Goal: Task Accomplishment & Management: Manage account settings

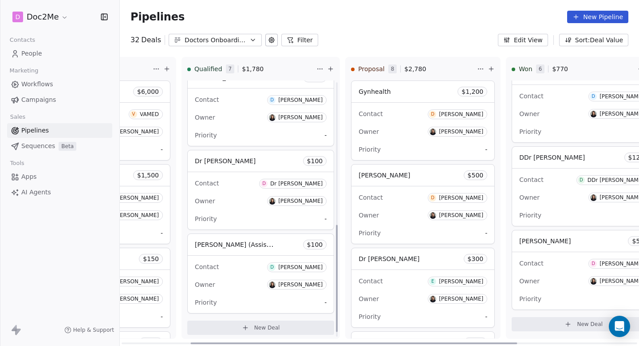
scroll to position [353, 0]
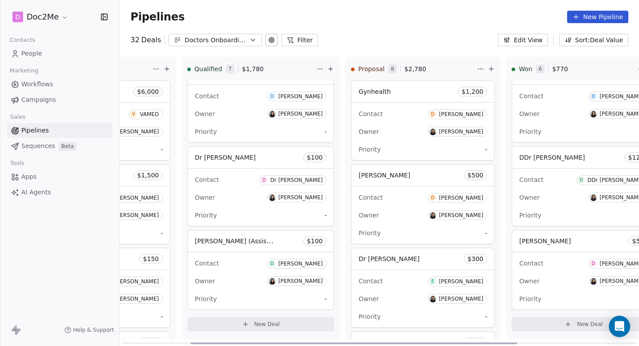
click at [314, 157] on span "$ 100" at bounding box center [315, 157] width 16 height 9
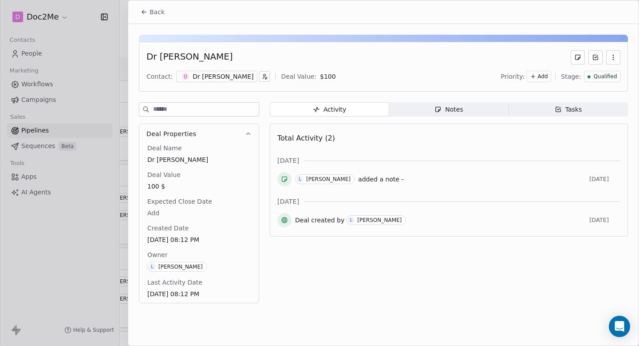
click at [337, 77] on body "D Doc2Me Contacts People Marketing Workflows Campaigns Sales Pipelines Sequence…" at bounding box center [319, 173] width 639 height 346
type input "*"
click at [164, 9] on html "D Doc2Me Contacts People Marketing Workflows Campaigns Sales Pipelines Sequence…" at bounding box center [319, 173] width 639 height 346
click at [156, 11] on span "Back" at bounding box center [157, 12] width 15 height 9
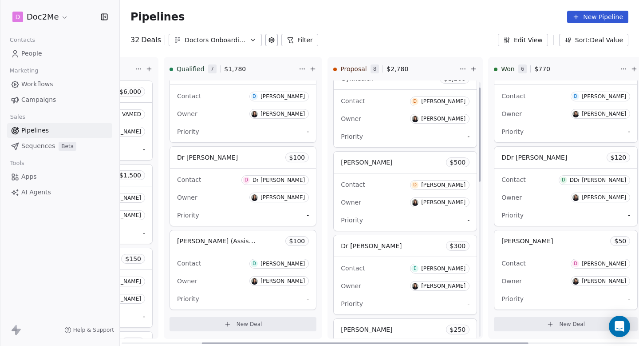
scroll to position [14, 0]
click at [369, 95] on div "Contact D [PERSON_NAME]" at bounding box center [405, 99] width 129 height 15
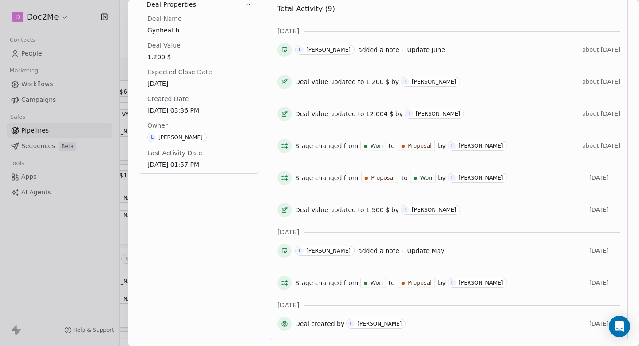
scroll to position [128, 0]
click at [407, 51] on span "Update June" at bounding box center [426, 50] width 38 height 7
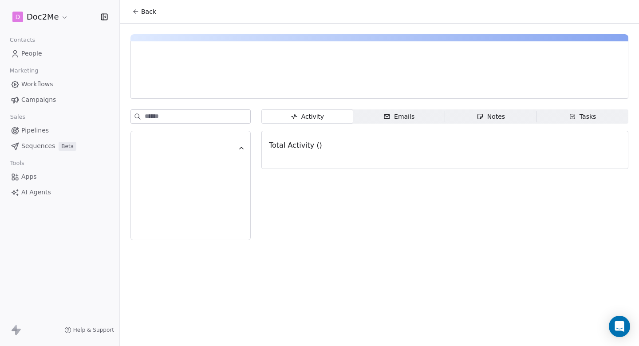
click at [140, 15] on button "Back" at bounding box center [144, 12] width 35 height 16
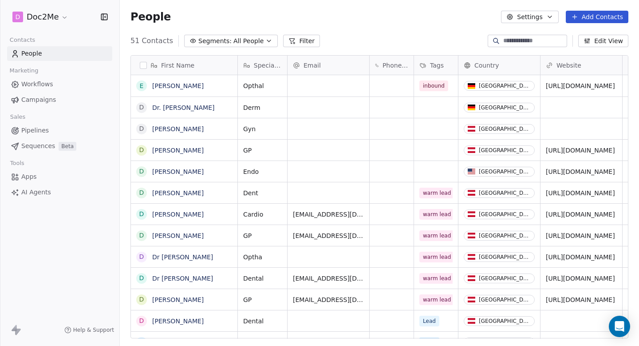
click at [42, 130] on span "Pipelines" at bounding box center [35, 130] width 28 height 9
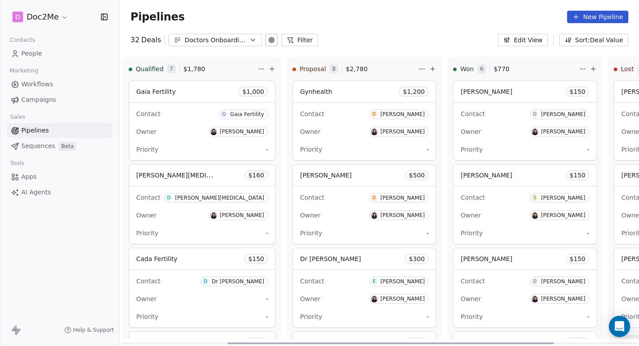
click at [346, 130] on div "Owner [PERSON_NAME]" at bounding box center [364, 131] width 129 height 14
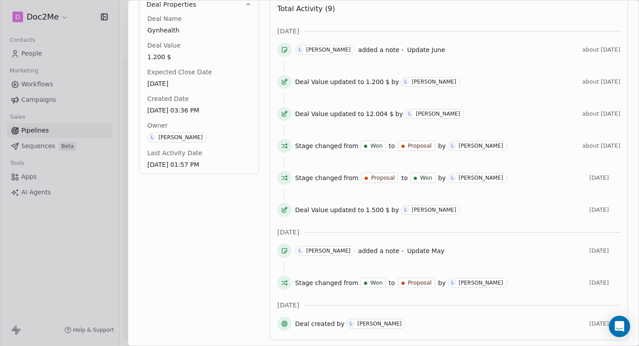
click at [583, 52] on span "about [DATE]" at bounding box center [602, 49] width 38 height 7
click at [284, 50] on icon at bounding box center [284, 49] width 7 height 7
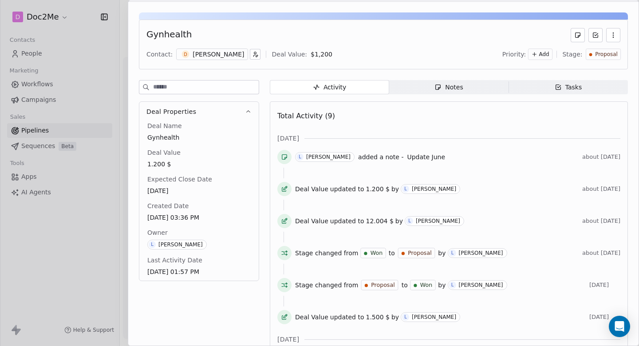
click at [462, 93] on span "Notes Notes" at bounding box center [448, 87] width 119 height 14
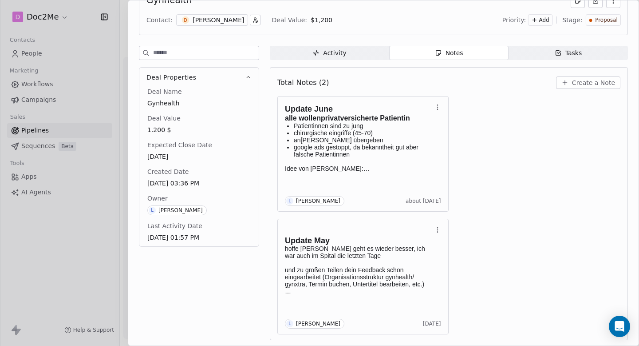
click at [583, 83] on span "Create a Note" at bounding box center [593, 82] width 43 height 9
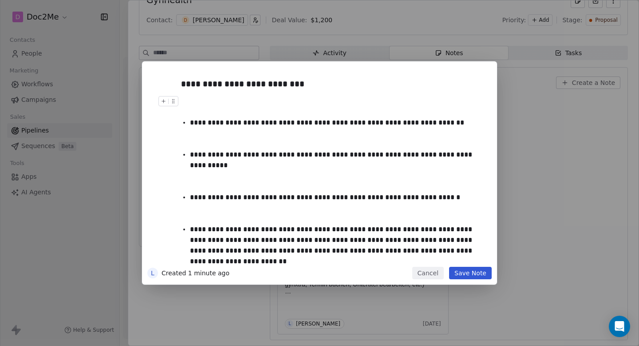
click at [211, 110] on div at bounding box center [333, 106] width 304 height 21
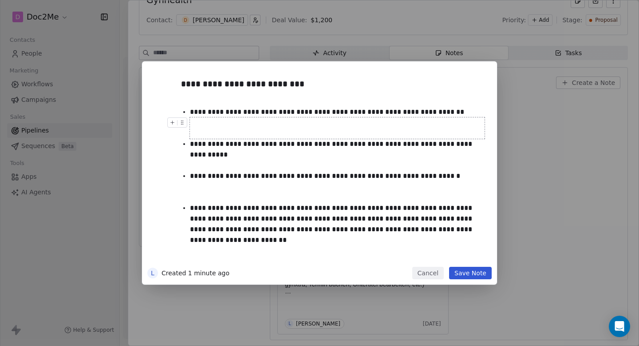
click at [209, 132] on div at bounding box center [337, 127] width 295 height 21
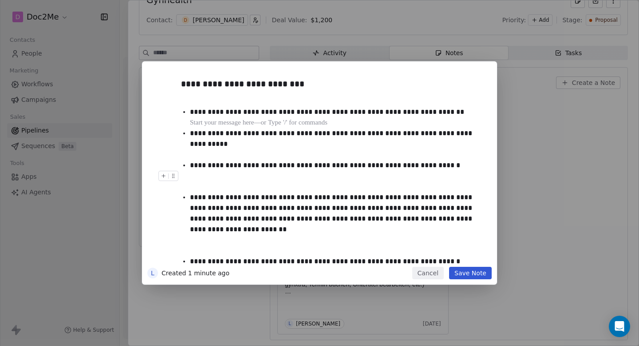
click at [217, 171] on div at bounding box center [333, 181] width 304 height 21
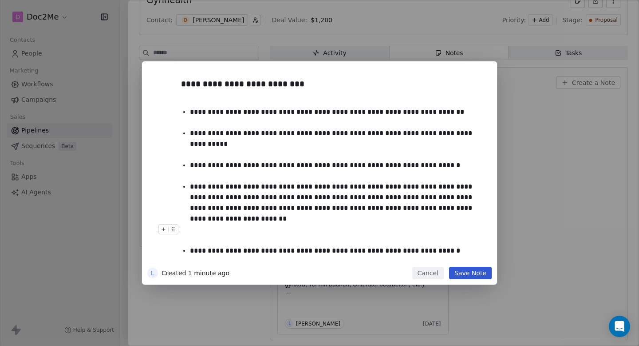
click at [227, 224] on div at bounding box center [333, 234] width 304 height 21
click at [235, 230] on div at bounding box center [337, 234] width 295 height 21
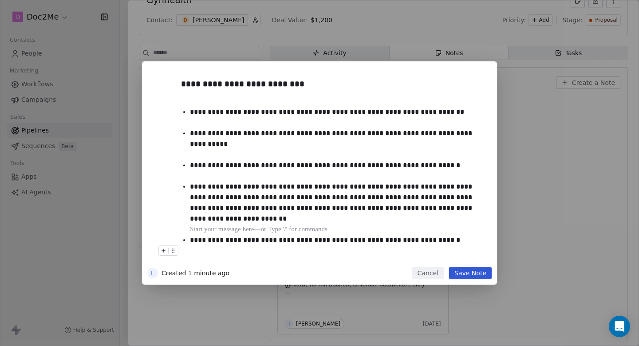
click at [289, 253] on div at bounding box center [333, 255] width 304 height 21
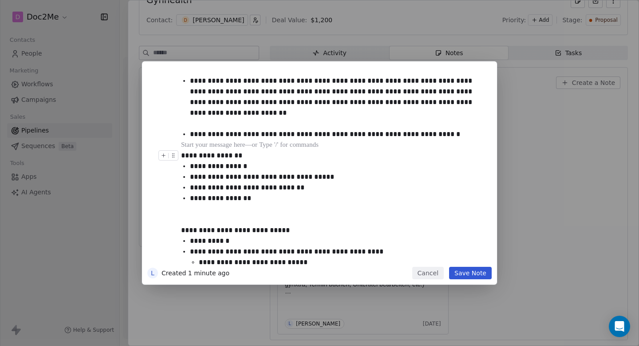
scroll to position [105, 0]
click at [239, 205] on div at bounding box center [333, 214] width 304 height 21
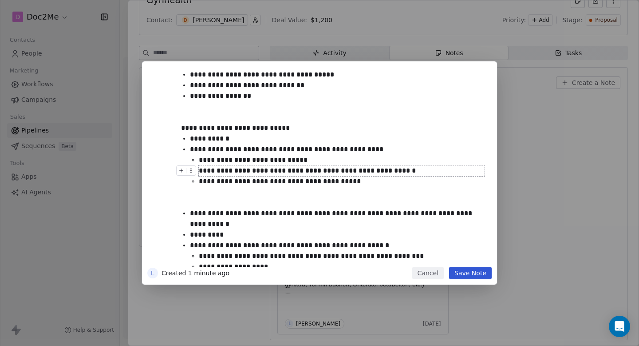
scroll to position [207, 0]
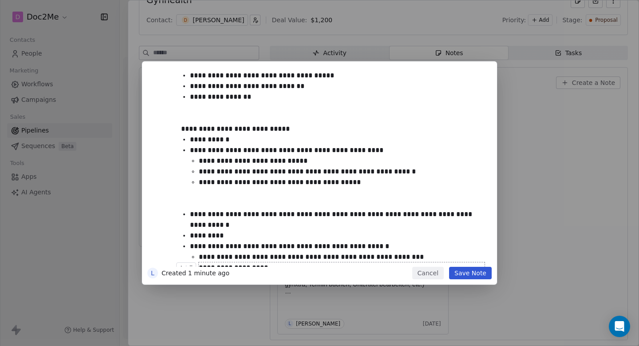
click at [478, 270] on button "Save Note" at bounding box center [470, 272] width 43 height 12
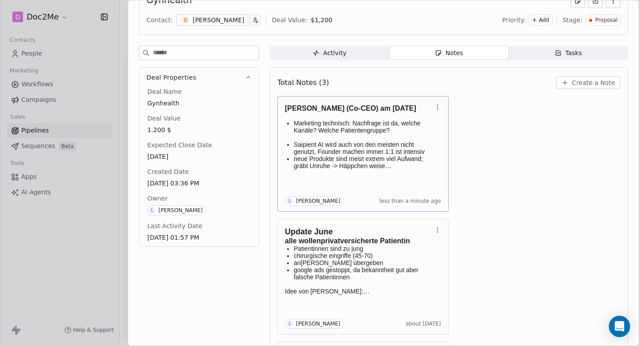
click at [371, 128] on span "Marketing technisch: Nachfrage ist da, welche Kanäle? Welche Patientengruppe?" at bounding box center [358, 126] width 128 height 14
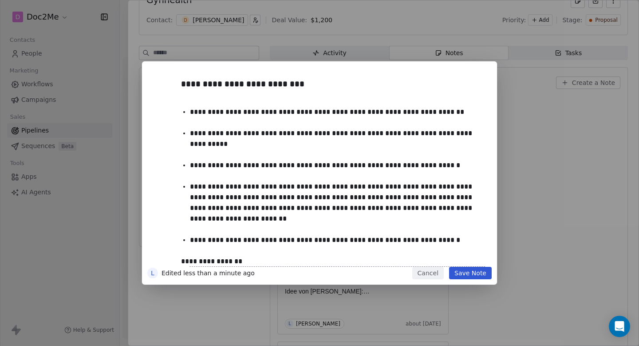
click at [484, 275] on button "Save Note" at bounding box center [470, 272] width 43 height 12
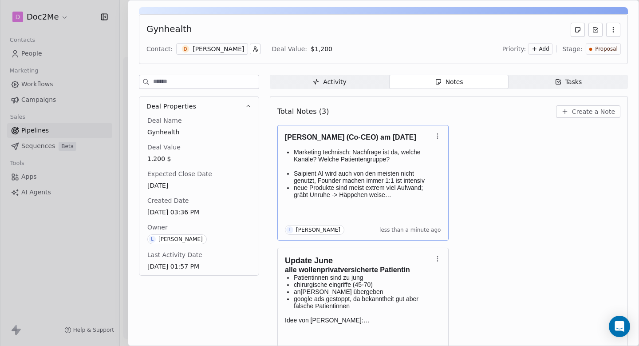
scroll to position [21, 0]
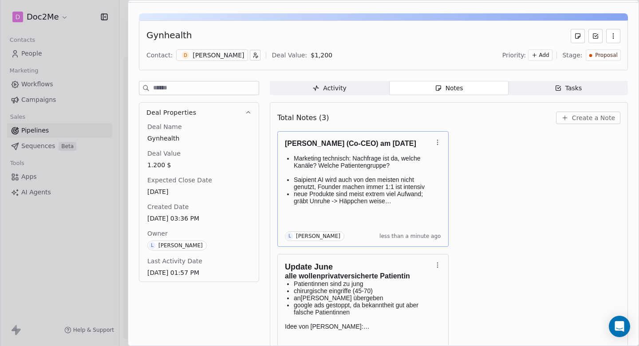
click at [29, 132] on div at bounding box center [319, 173] width 639 height 346
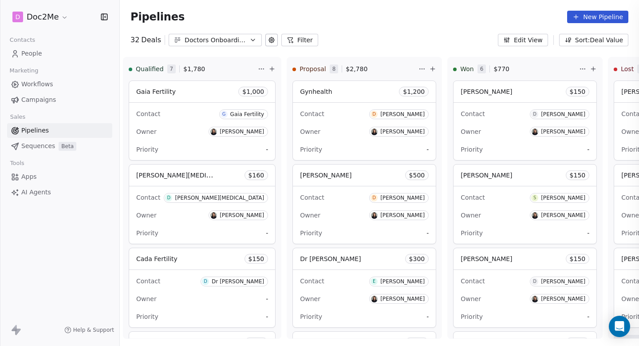
click at [44, 132] on div at bounding box center [319, 173] width 639 height 346
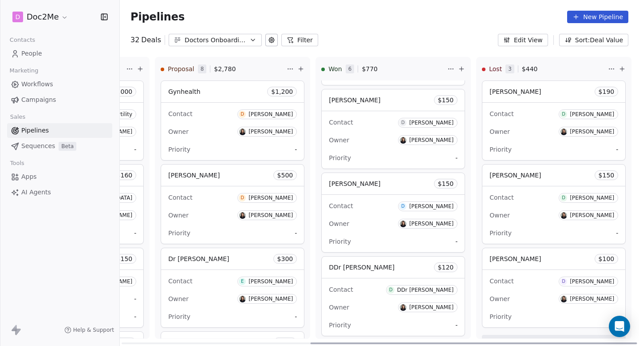
scroll to position [28, 0]
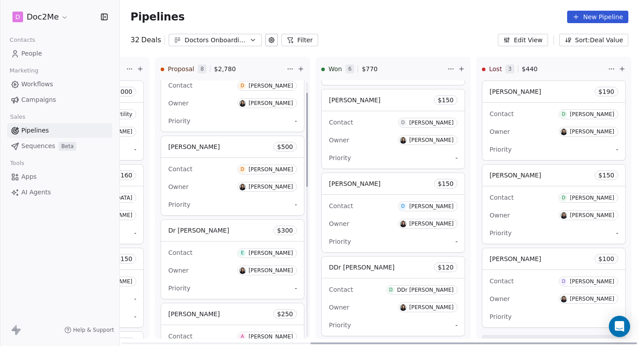
click at [208, 238] on div "Dr [PERSON_NAME] $ 300" at bounding box center [232, 229] width 143 height 21
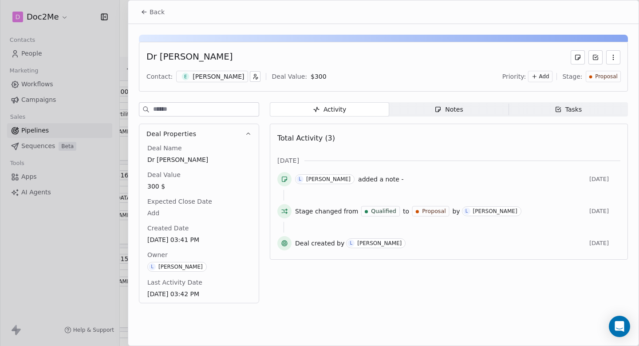
click at [438, 119] on div "Activity Activity Notes Notes Tasks Tasks Total Activity (3) [DATE] L [PERSON_N…" at bounding box center [449, 205] width 358 height 206
click at [443, 117] on div "Activity Activity Notes Notes Tasks Tasks Total Activity (3) [DATE] L [PERSON_N…" at bounding box center [449, 205] width 358 height 206
click at [446, 112] on div "Notes" at bounding box center [449, 109] width 28 height 9
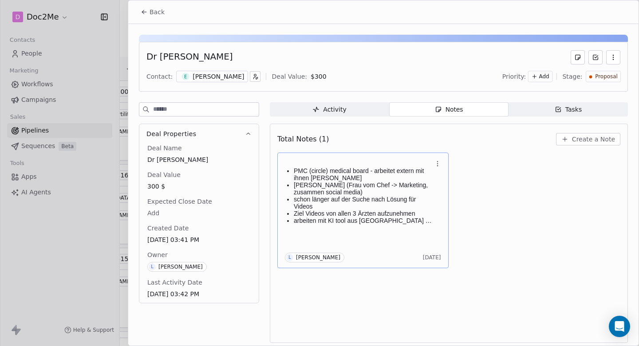
click at [403, 220] on span "arbeiten mit KI tool aus [GEOGRAPHIC_DATA] um Paitnetn Edukation zu automatisie…" at bounding box center [363, 227] width 139 height 21
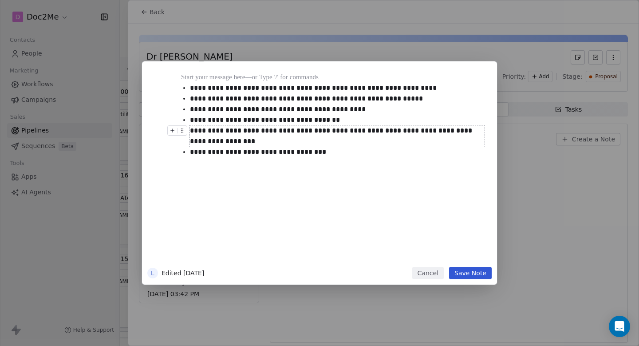
click at [299, 130] on span "**********" at bounding box center [332, 135] width 284 height 17
click at [267, 140] on div "**********" at bounding box center [337, 135] width 295 height 21
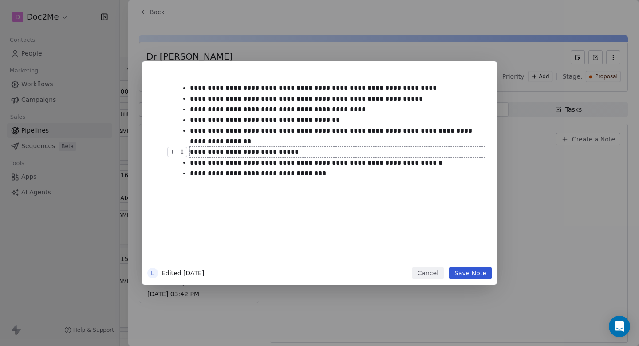
click at [228, 153] on div "**********" at bounding box center [337, 152] width 295 height 11
click at [352, 149] on div "**********" at bounding box center [337, 152] width 295 height 11
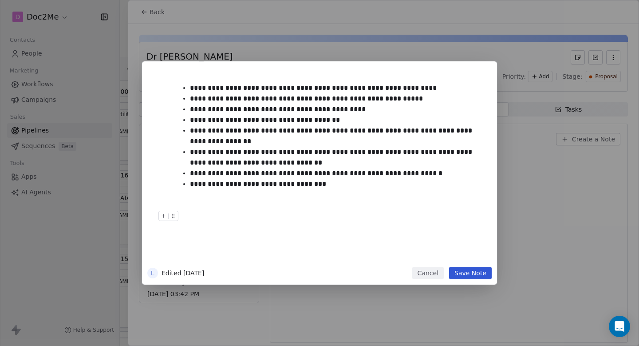
click at [468, 272] on button "Save Note" at bounding box center [470, 272] width 43 height 12
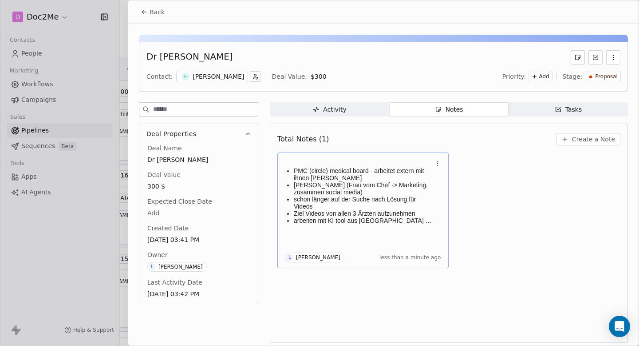
click at [154, 9] on span "Back" at bounding box center [157, 12] width 15 height 9
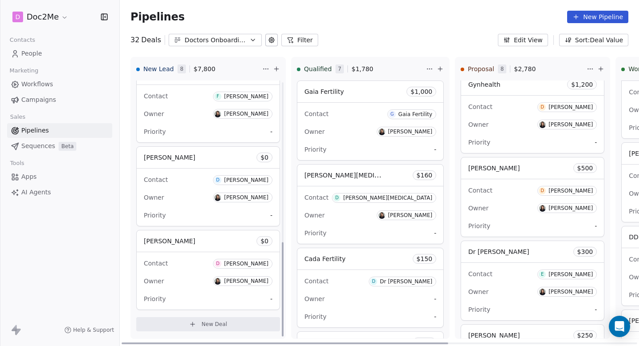
scroll to position [437, 0]
click at [244, 162] on div "[PERSON_NAME] $ 0" at bounding box center [208, 157] width 143 height 21
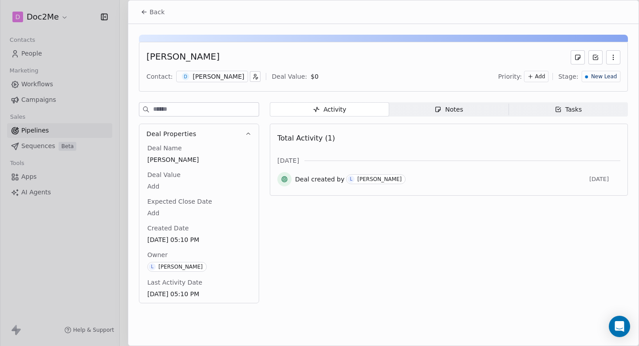
click at [610, 62] on button "button" at bounding box center [614, 57] width 14 height 14
click at [596, 73] on div "Delete" at bounding box center [588, 77] width 60 height 14
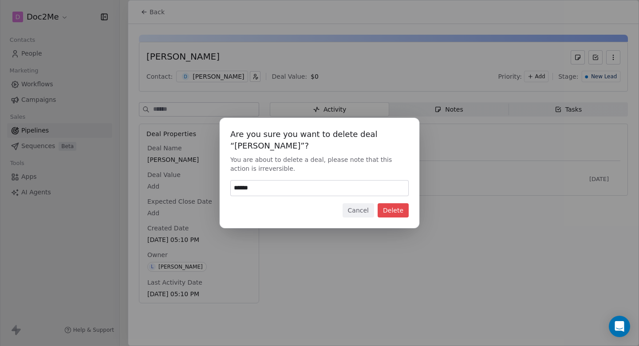
type input "******"
click at [397, 216] on button "Delete" at bounding box center [393, 210] width 31 height 14
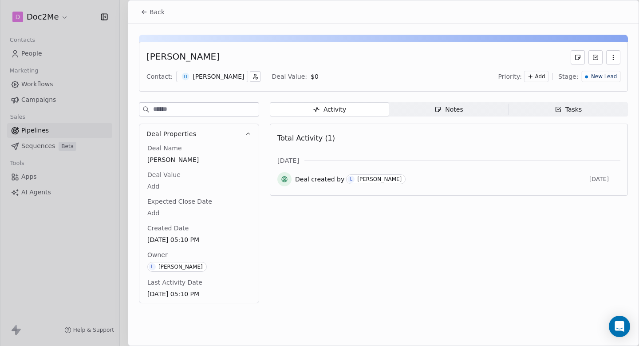
scroll to position [335, 0]
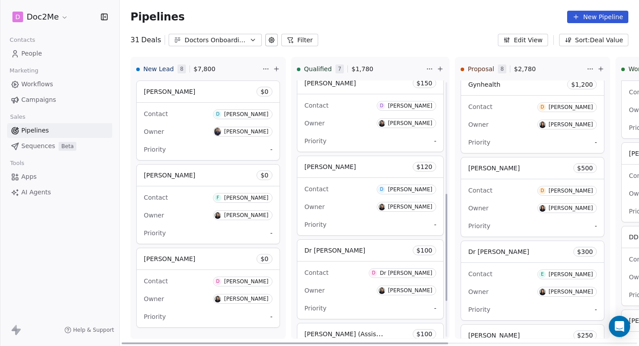
scroll to position [268, 0]
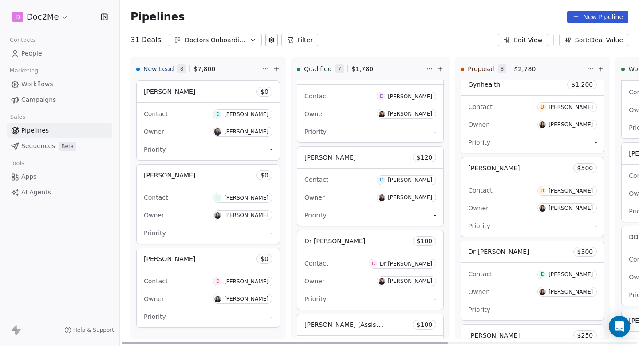
click at [382, 156] on div "[PERSON_NAME] $ 120" at bounding box center [371, 157] width 146 height 21
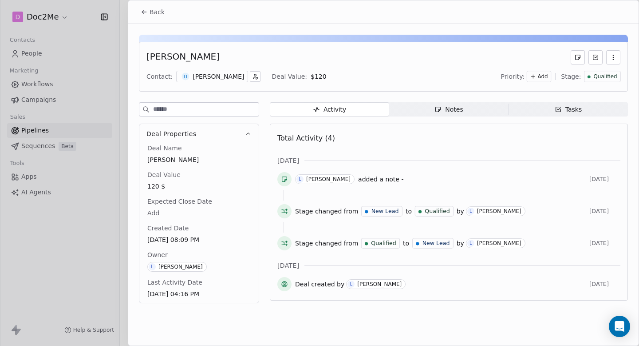
click at [439, 109] on icon "button" at bounding box center [438, 109] width 5 height 5
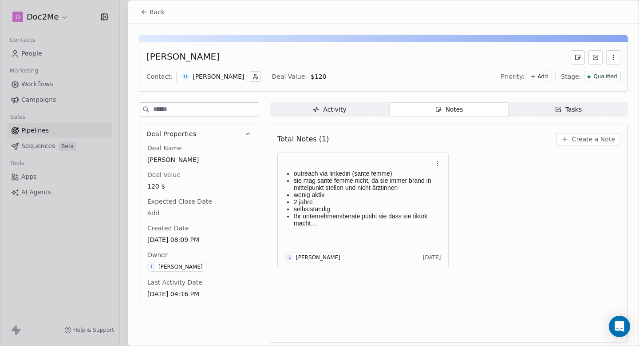
click at [478, 106] on span "Notes Notes" at bounding box center [448, 109] width 119 height 14
click at [157, 10] on span "Back" at bounding box center [157, 12] width 15 height 9
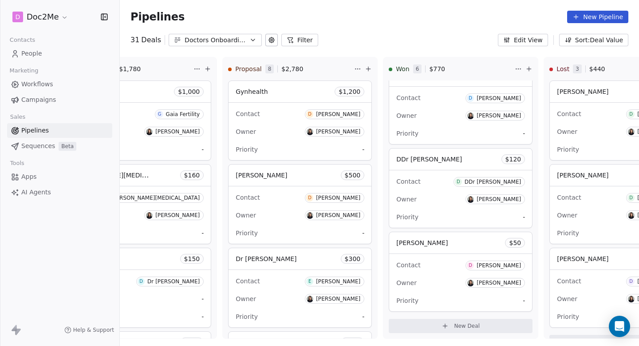
click at [33, 59] on link "People" at bounding box center [59, 53] width 105 height 15
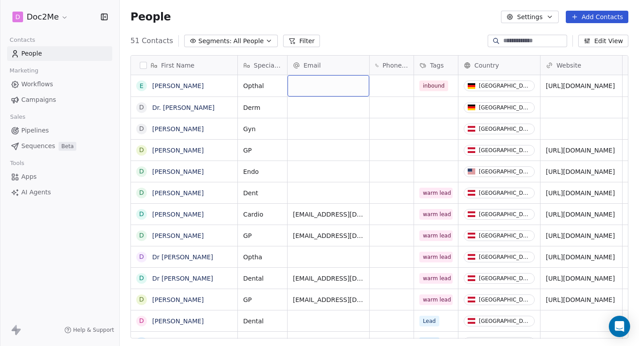
click at [327, 95] on div "grid" at bounding box center [329, 85] width 82 height 21
click at [386, 92] on html "D Doc2Me Contacts People Marketing Workflows Campaigns Sales Pipelines Sequence…" at bounding box center [319, 173] width 639 height 346
click at [384, 89] on div "grid" at bounding box center [392, 85] width 44 height 21
click at [383, 89] on div "grid" at bounding box center [392, 85] width 44 height 21
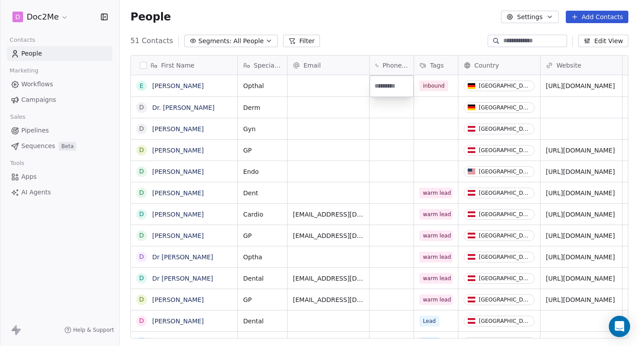
click at [379, 108] on html "D Doc2Me Contacts People Marketing Workflows Campaigns Sales Pipelines Sequence…" at bounding box center [319, 173] width 639 height 346
